Goal: Complete application form: Complete application form

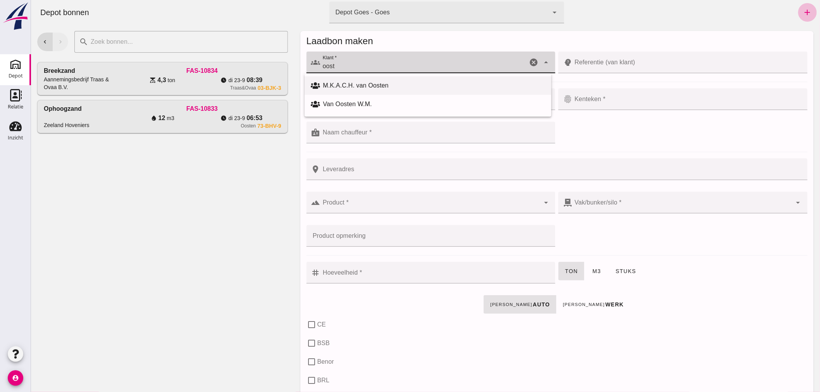
click at [378, 83] on div "M.K.A.C.H. van Oosten" at bounding box center [434, 85] width 222 height 9
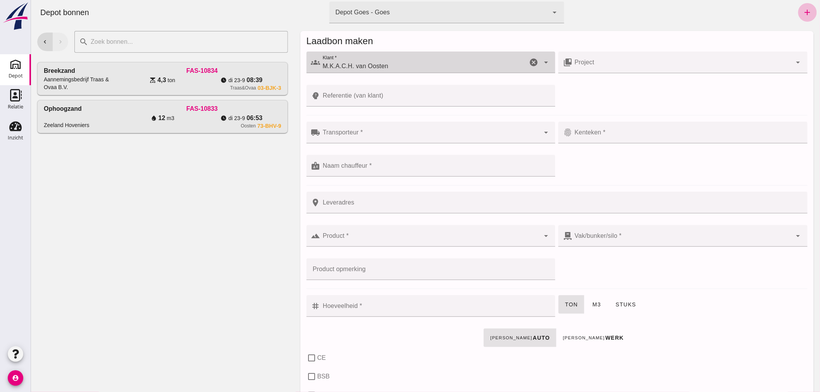
type input "M.K.A.C.H. van Oosten"
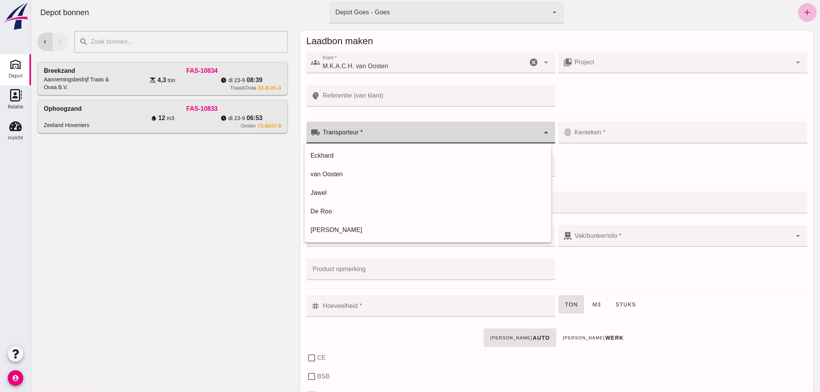
click at [374, 135] on input "Transporteur *" at bounding box center [430, 136] width 220 height 9
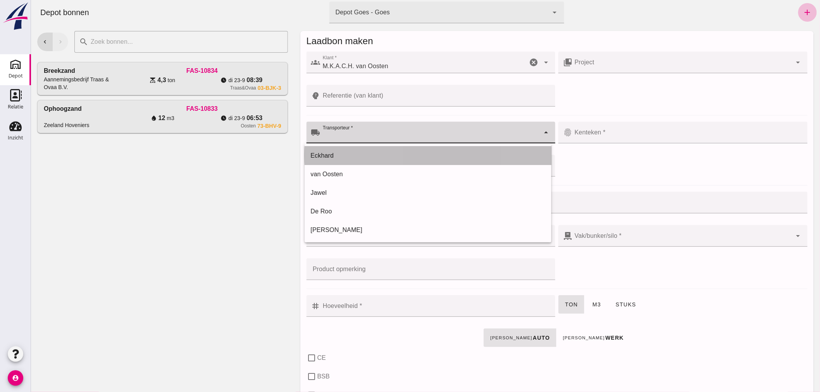
click at [361, 153] on div "Eckhard" at bounding box center [428, 155] width 235 height 9
type input "Eckhard"
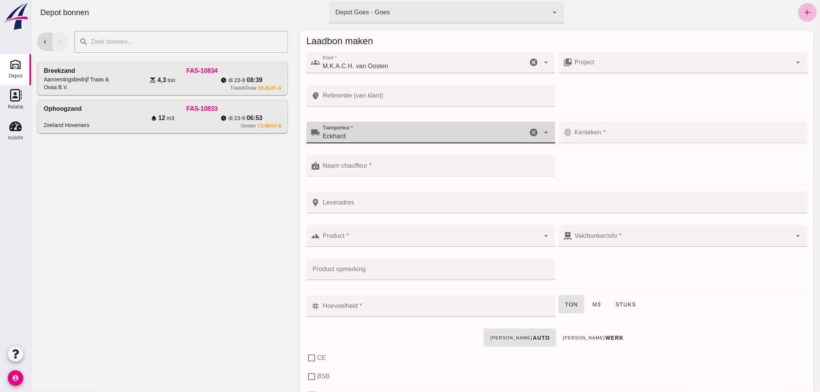
click at [633, 134] on input "Kenteken *" at bounding box center [687, 136] width 231 height 9
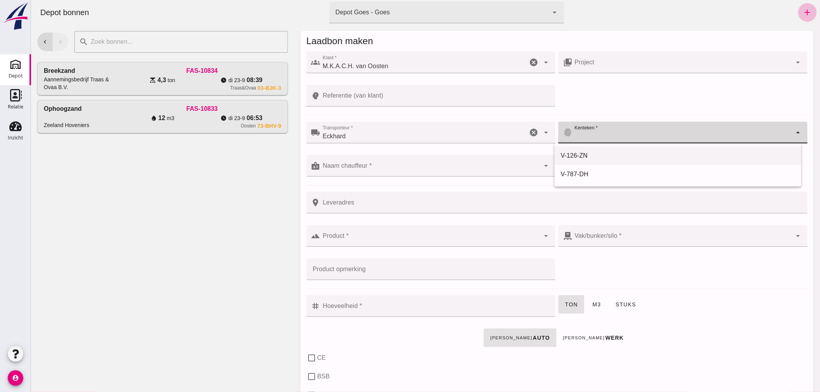
click at [590, 152] on div "V-126-ZN" at bounding box center [678, 155] width 235 height 9
type input "V-126-ZN"
click at [409, 167] on input "Naam chauffeur *" at bounding box center [430, 169] width 220 height 9
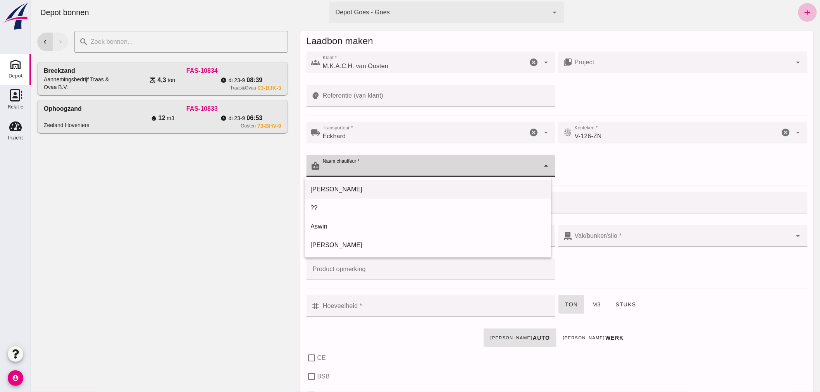
click at [351, 185] on div "[PERSON_NAME]" at bounding box center [428, 189] width 235 height 9
type input "[PERSON_NAME]"
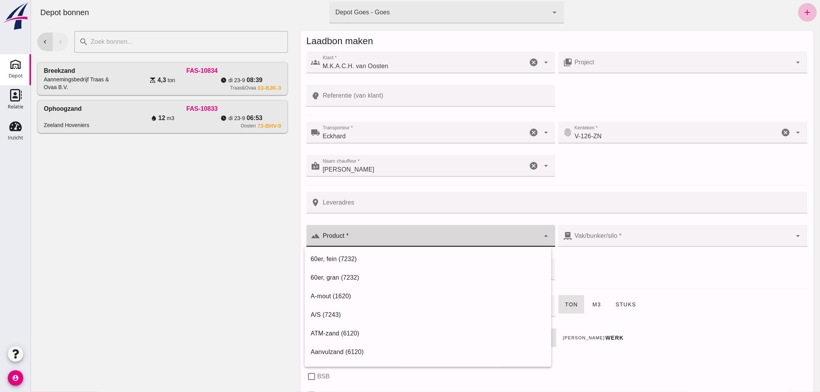
click at [373, 231] on div at bounding box center [430, 236] width 220 height 22
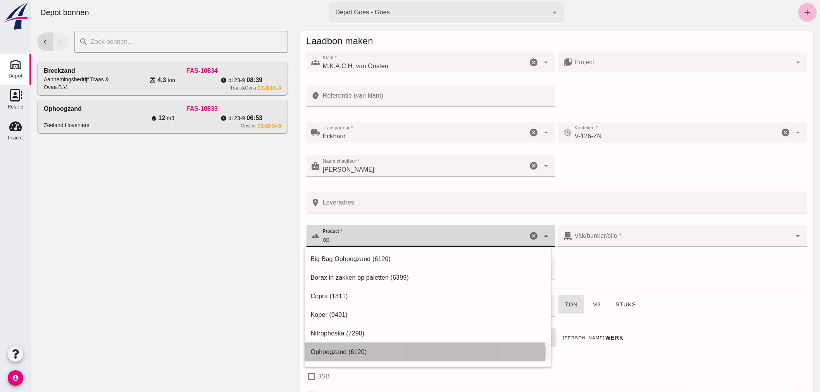
click at [352, 348] on div "Ophoogzand (6120)" at bounding box center [428, 352] width 235 height 9
type input "Ophoogzand (6120)"
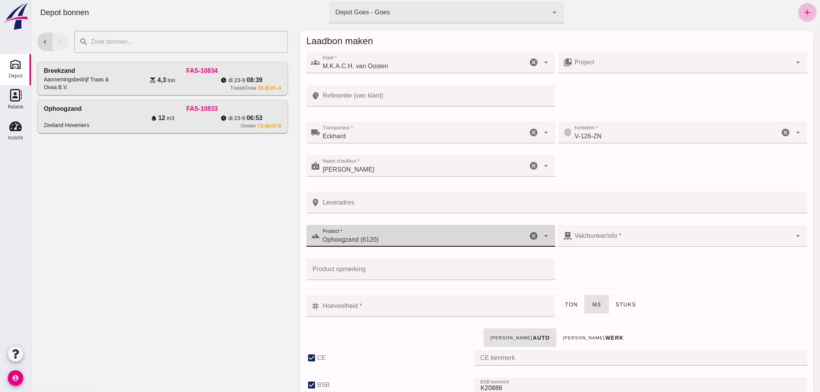
checkbox input "true"
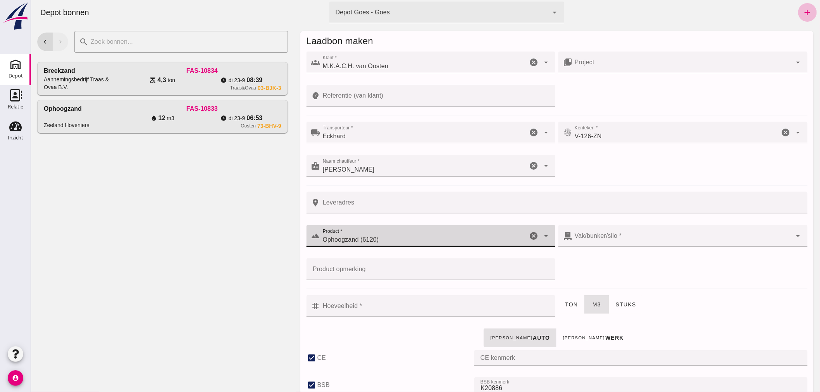
checkbox input "true"
type input "40"
type input "38"
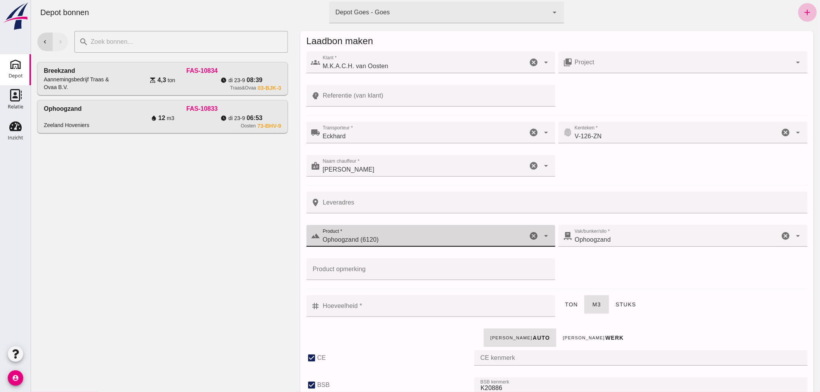
type input "Ophoogzand (6120)"
click at [382, 307] on input "Hoeveelheid *" at bounding box center [435, 306] width 231 height 22
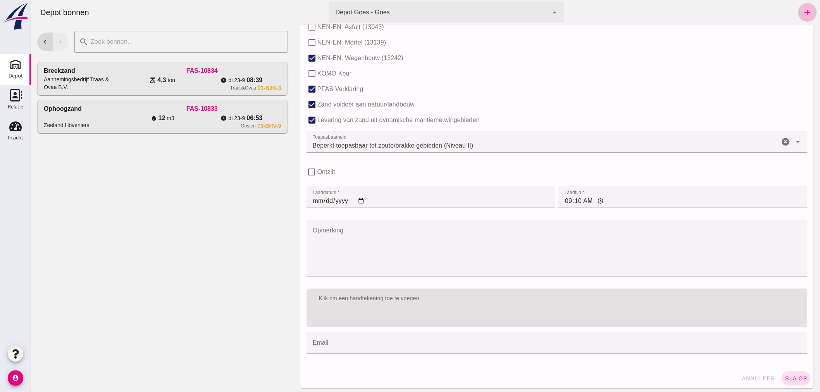
scroll to position [476, 0]
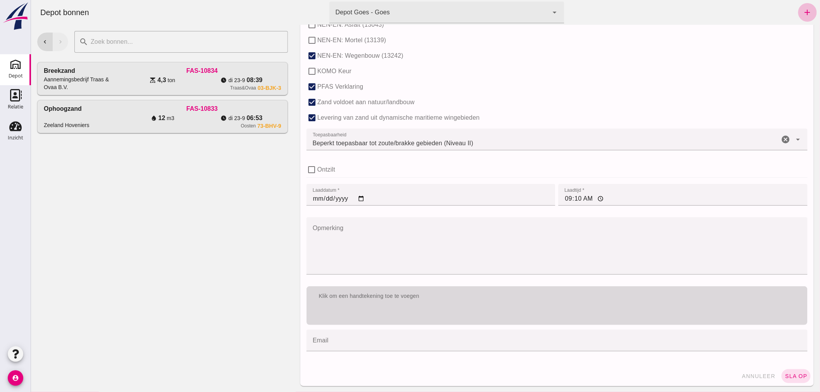
type input "0.75"
click at [478, 291] on div "Klik om een handtekening toe te voegen" at bounding box center [556, 296] width 501 height 20
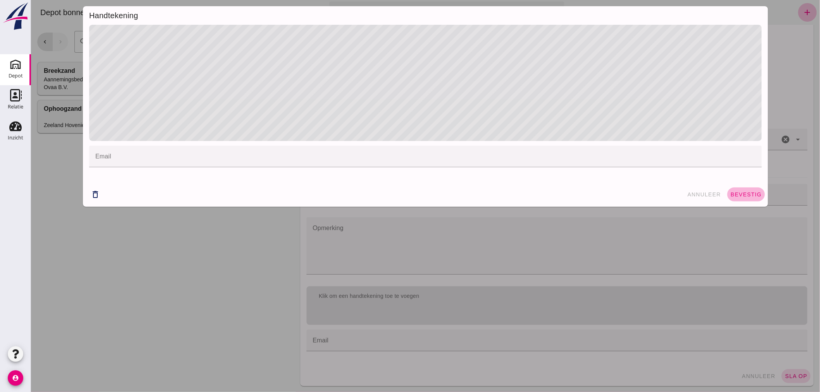
click at [735, 193] on span "bevestig" at bounding box center [745, 195] width 31 height 6
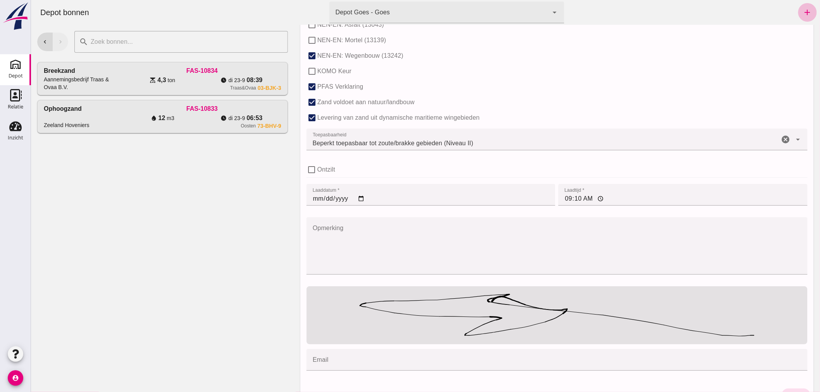
scroll to position [495, 0]
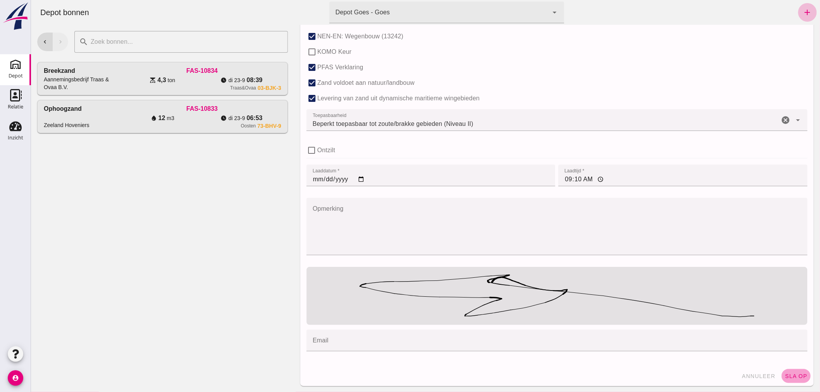
click at [792, 374] on span "sla op" at bounding box center [796, 376] width 23 height 6
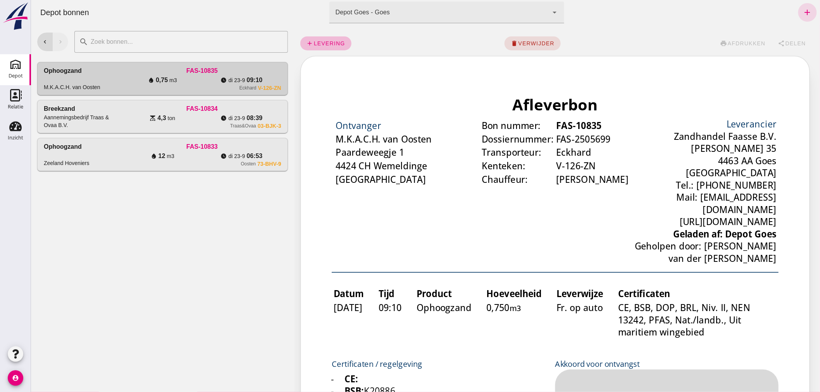
scroll to position [0, 0]
